Goal: Find specific page/section

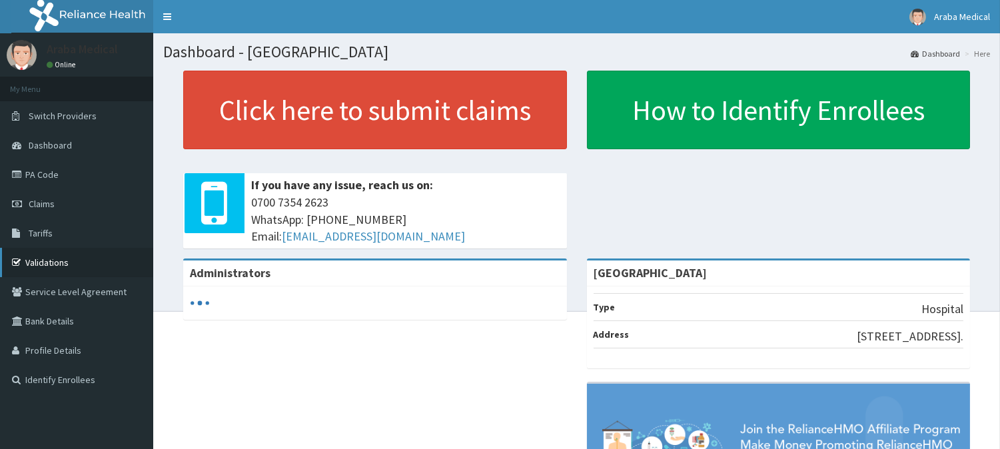
click at [76, 257] on link "Validations" at bounding box center [76, 262] width 153 height 29
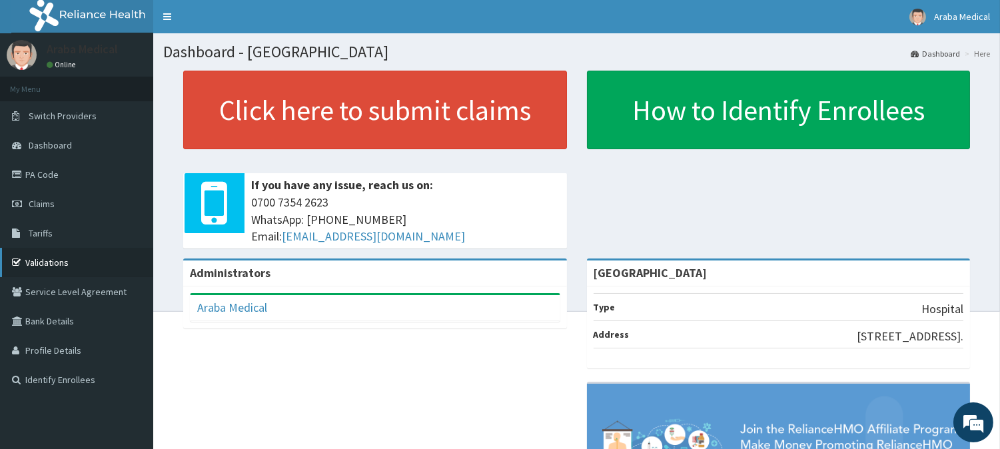
click at [84, 255] on link "Validations" at bounding box center [76, 262] width 153 height 29
